Goal: Task Accomplishment & Management: Manage account settings

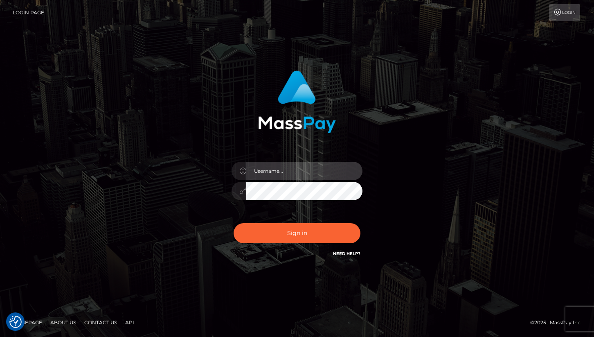
type input "cheli"
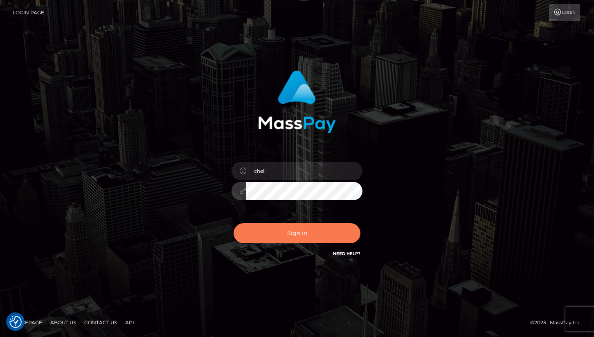
click at [265, 241] on button "Sign in" at bounding box center [297, 233] width 127 height 20
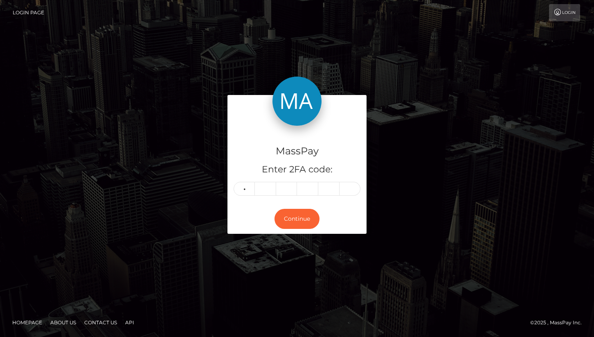
type input "0"
type input "2"
type input "1"
type input "7"
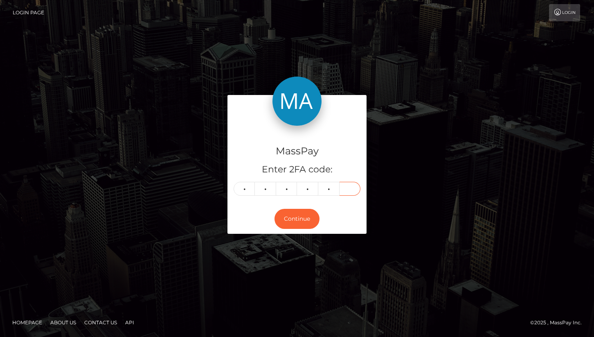
type input "4"
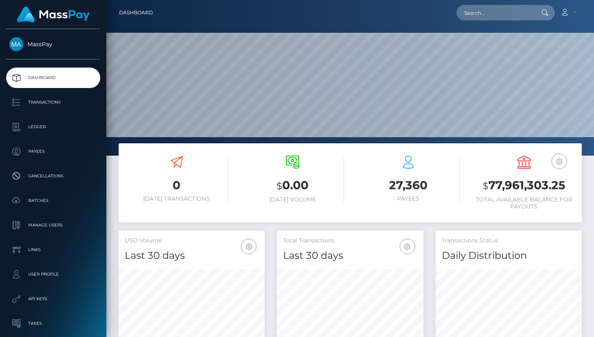
scroll to position [145, 146]
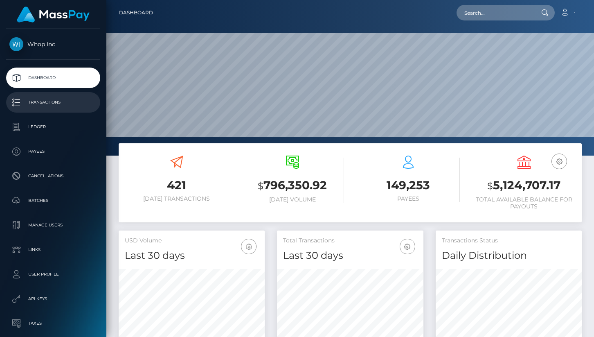
click at [42, 105] on p "Transactions" at bounding box center [53, 102] width 88 height 12
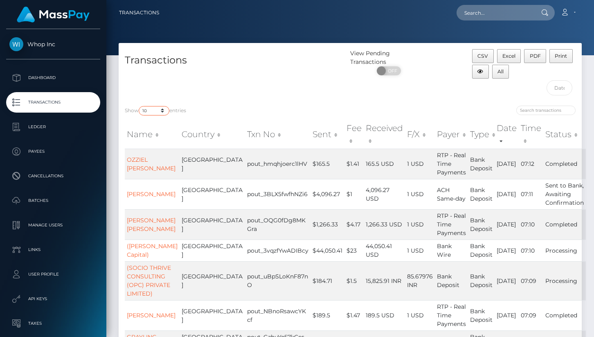
click at [154, 113] on select "10 25 50 100 250 500 1,000 3,500 All" at bounding box center [154, 110] width 31 height 9
select select "100"
click at [140, 106] on select "10 25 50 100 250 500 1,000 3,500 All" at bounding box center [154, 110] width 31 height 9
click at [311, 139] on th "Sent" at bounding box center [328, 134] width 34 height 29
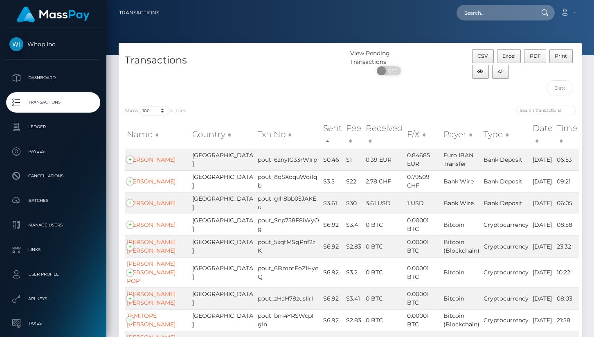
click at [321, 128] on th "Sent" at bounding box center [332, 134] width 23 height 29
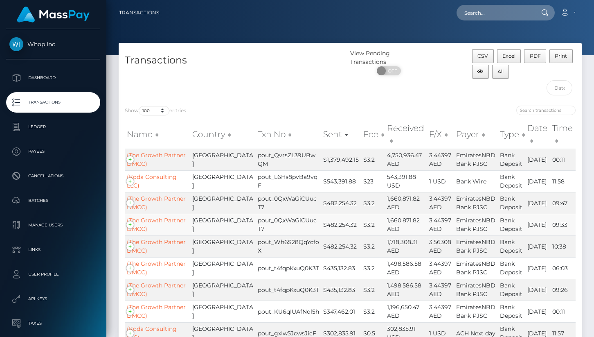
scroll to position [304, 0]
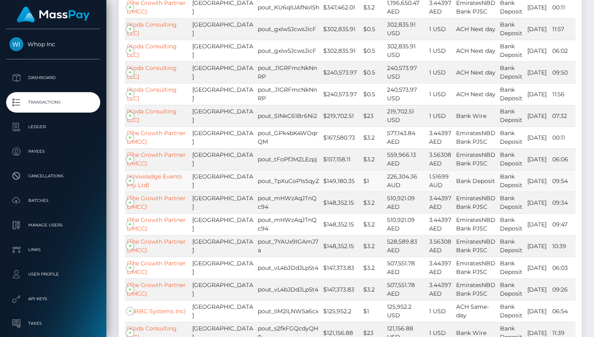
click at [131, 170] on td "(Knowledge Events Pty Ltd)" at bounding box center [157, 181] width 65 height 22
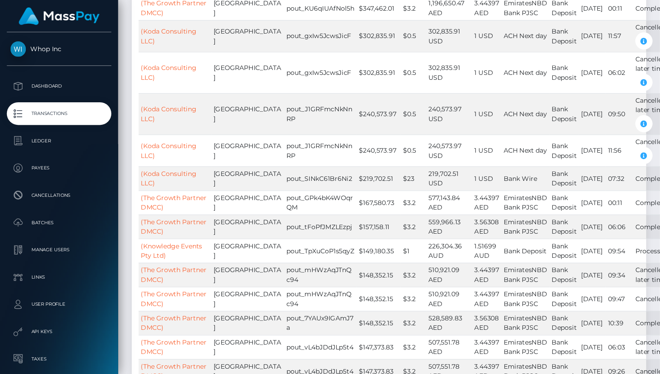
scroll to position [349, 0]
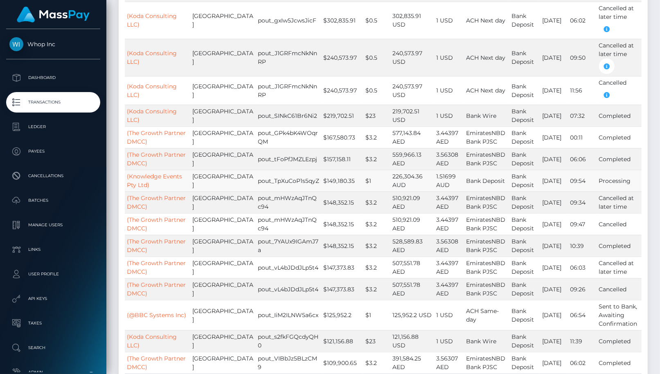
click at [198, 170] on td "Australia" at bounding box center [222, 181] width 65 height 22
copy td "Australia"
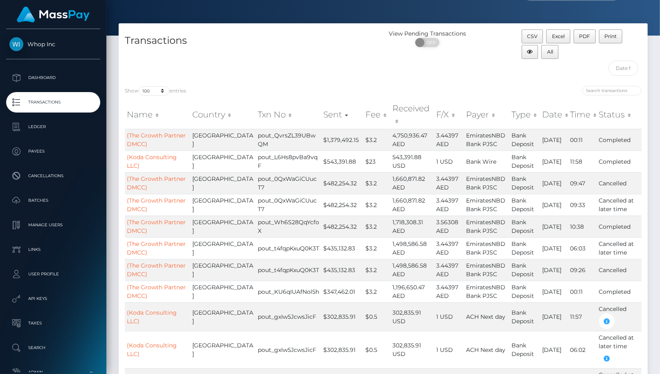
scroll to position [0, 0]
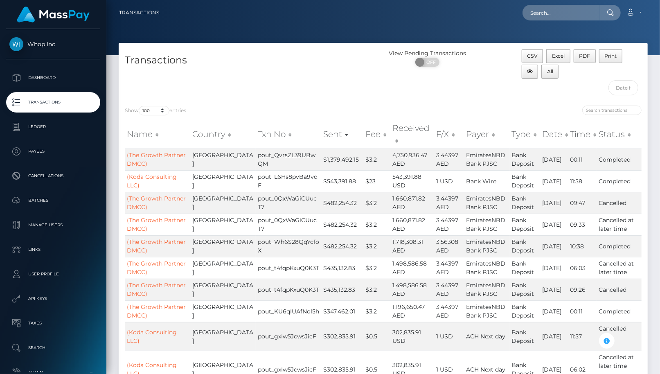
click at [581, 126] on th "Time" at bounding box center [582, 134] width 29 height 29
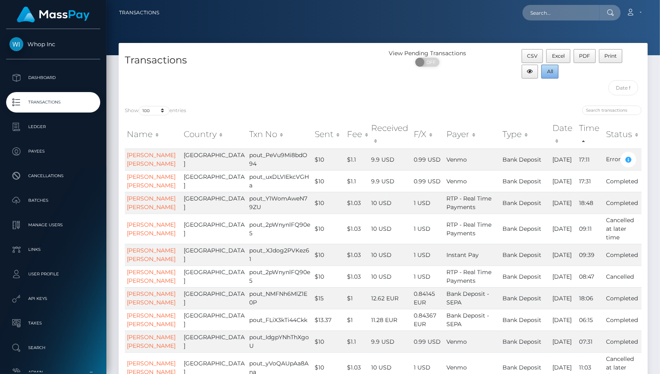
click at [547, 72] on span "All" at bounding box center [550, 71] width 6 height 6
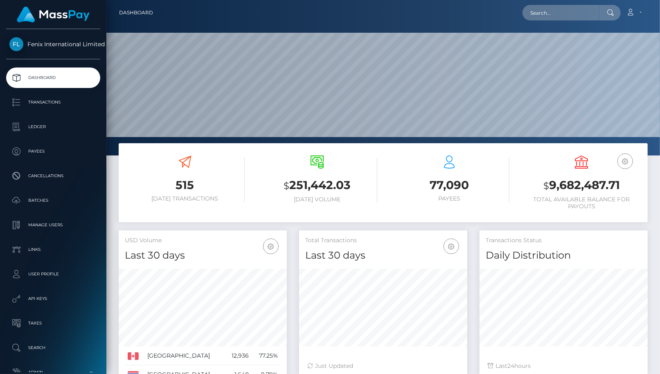
scroll to position [145, 168]
